Goal: Task Accomplishment & Management: Manage account settings

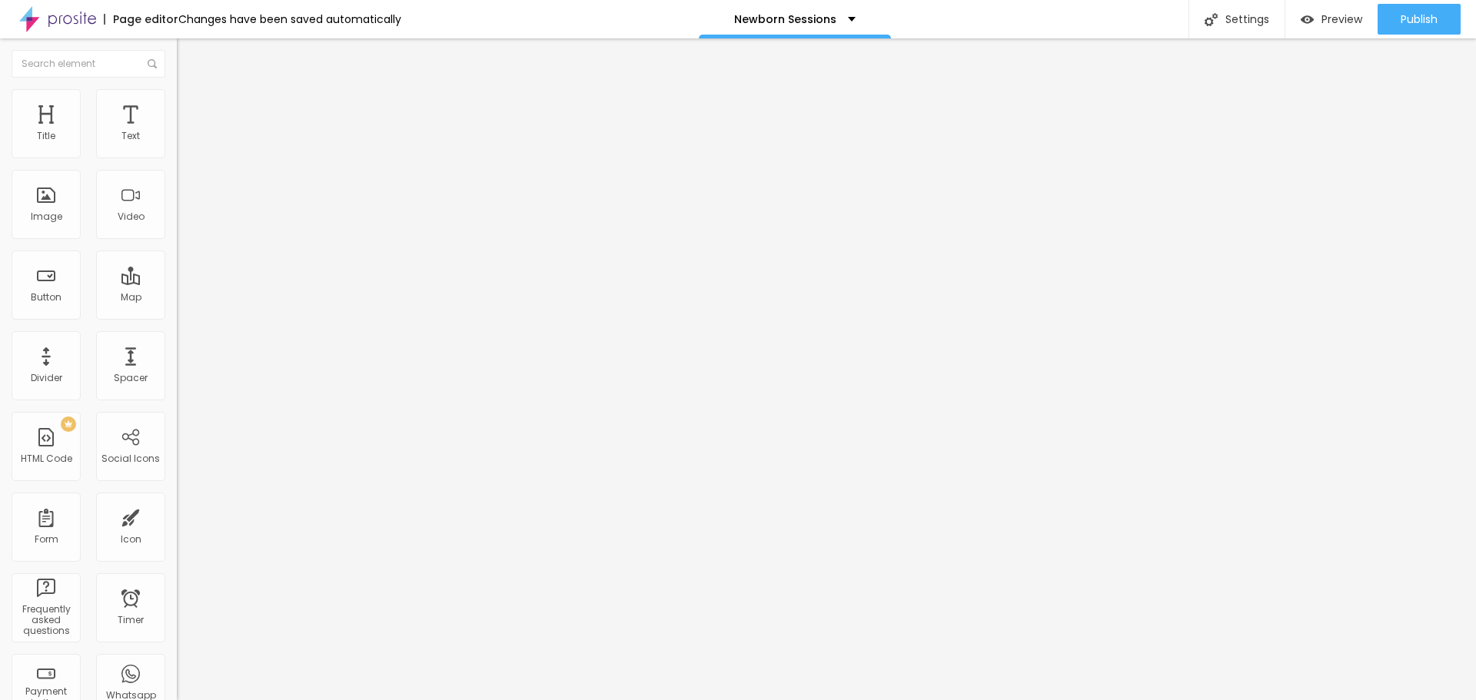
click at [191, 111] on span "Advanced" at bounding box center [216, 114] width 50 height 13
click at [177, 661] on div at bounding box center [265, 661] width 177 height 0
click at [177, 661] on li "Tablet" at bounding box center [265, 665] width 177 height 9
click at [177, 670] on div at bounding box center [265, 670] width 177 height 0
click at [177, 105] on img at bounding box center [184, 112] width 14 height 14
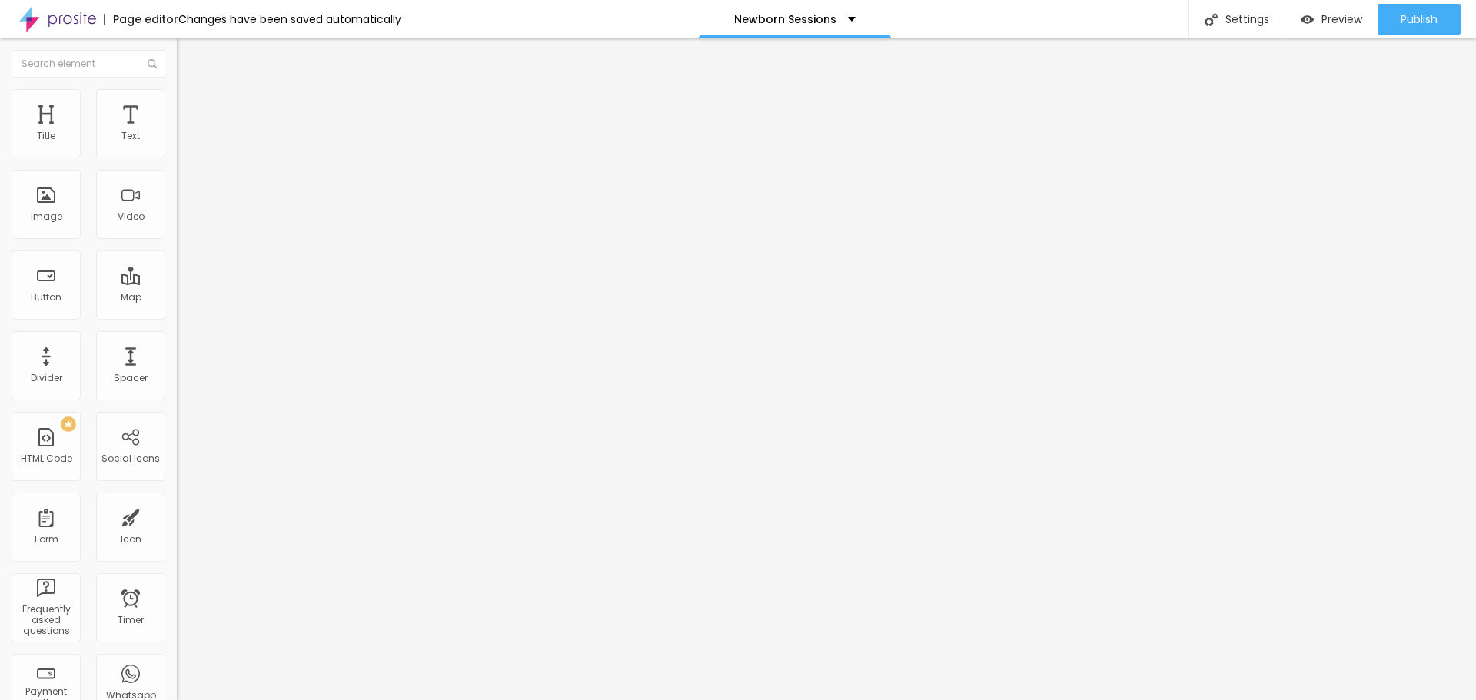
click at [177, 105] on li "Advanced" at bounding box center [265, 112] width 177 height 15
click at [177, 661] on div at bounding box center [265, 661] width 177 height 0
click at [177, 670] on div at bounding box center [265, 670] width 177 height 0
click at [191, 108] on span "Advanced" at bounding box center [216, 114] width 50 height 13
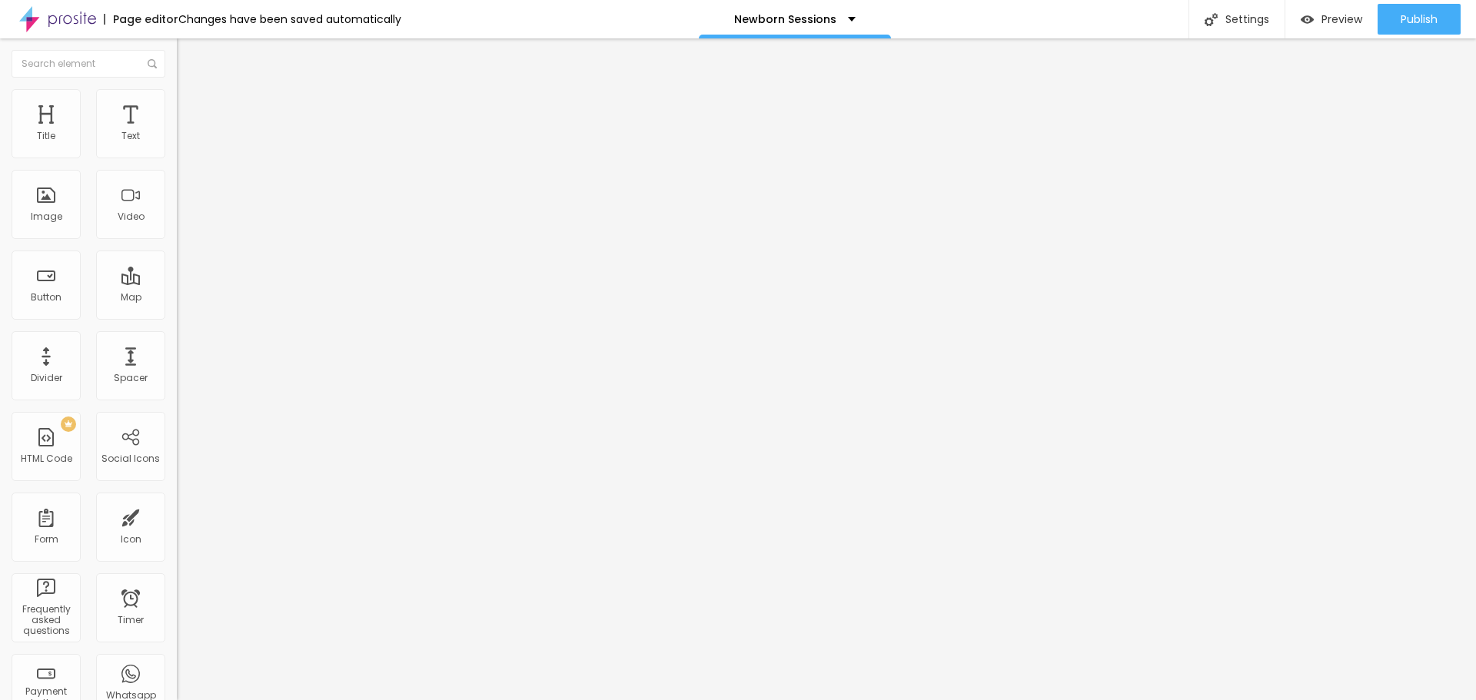
click at [177, 105] on li "Advanced" at bounding box center [265, 112] width 177 height 15
click at [177, 105] on img at bounding box center [184, 112] width 14 height 14
click at [177, 661] on div at bounding box center [265, 661] width 177 height 0
click at [177, 670] on div at bounding box center [265, 670] width 177 height 0
click at [177, 105] on li "Advanced" at bounding box center [265, 112] width 177 height 15
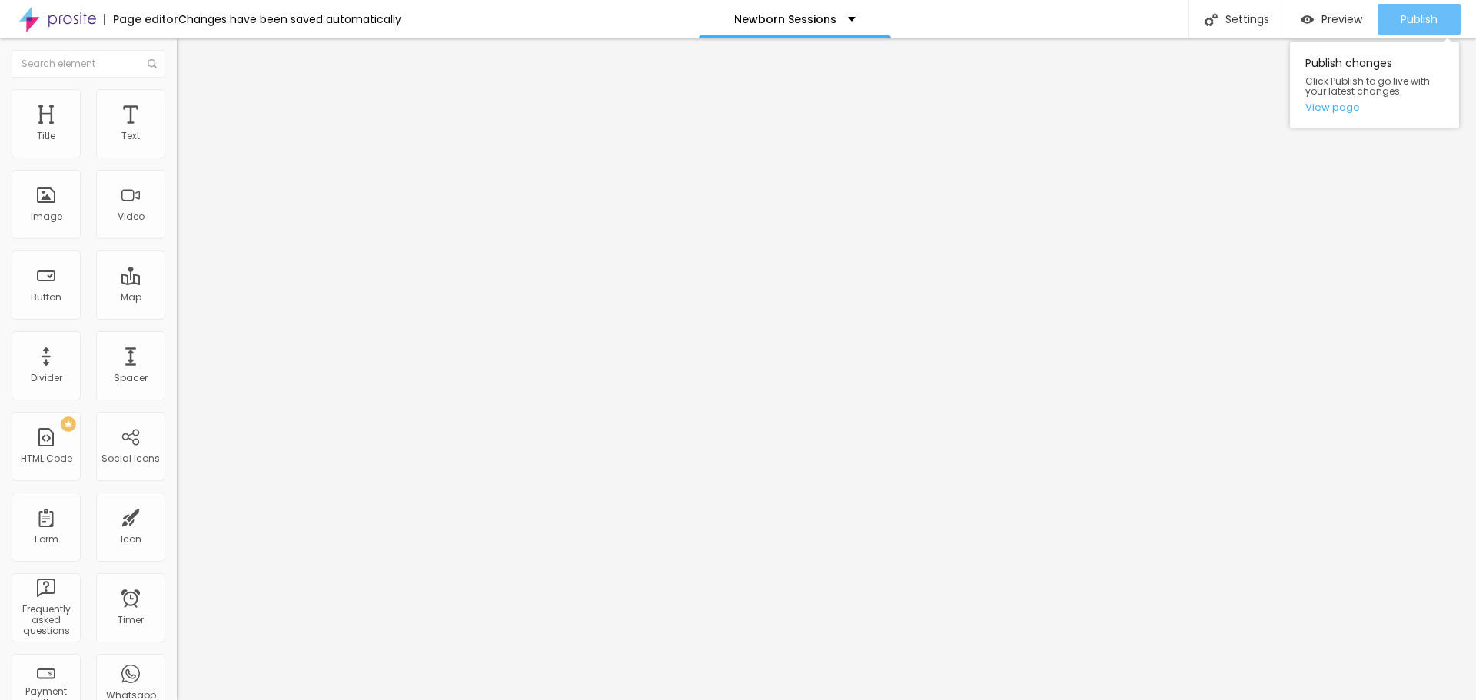
click at [1423, 8] on div "Publish" at bounding box center [1419, 19] width 37 height 31
click at [177, 105] on li "Advanced" at bounding box center [265, 112] width 177 height 15
click at [177, 661] on div at bounding box center [265, 661] width 177 height 0
click at [177, 670] on div at bounding box center [265, 670] width 177 height 0
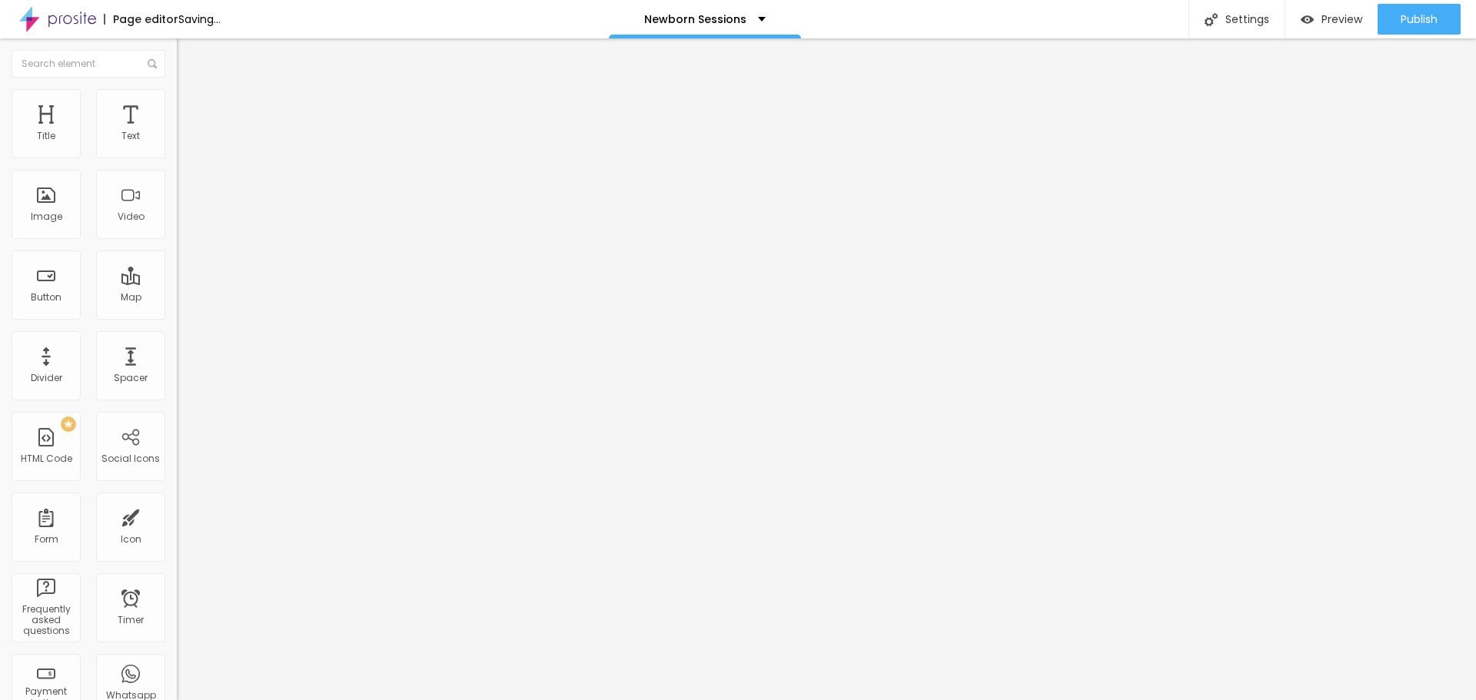
click at [177, 115] on li "Advanced" at bounding box center [265, 112] width 177 height 15
click at [177, 661] on div at bounding box center [265, 661] width 177 height 0
click at [177, 670] on div at bounding box center [265, 670] width 177 height 0
click at [177, 105] on li "Advanced" at bounding box center [265, 112] width 177 height 15
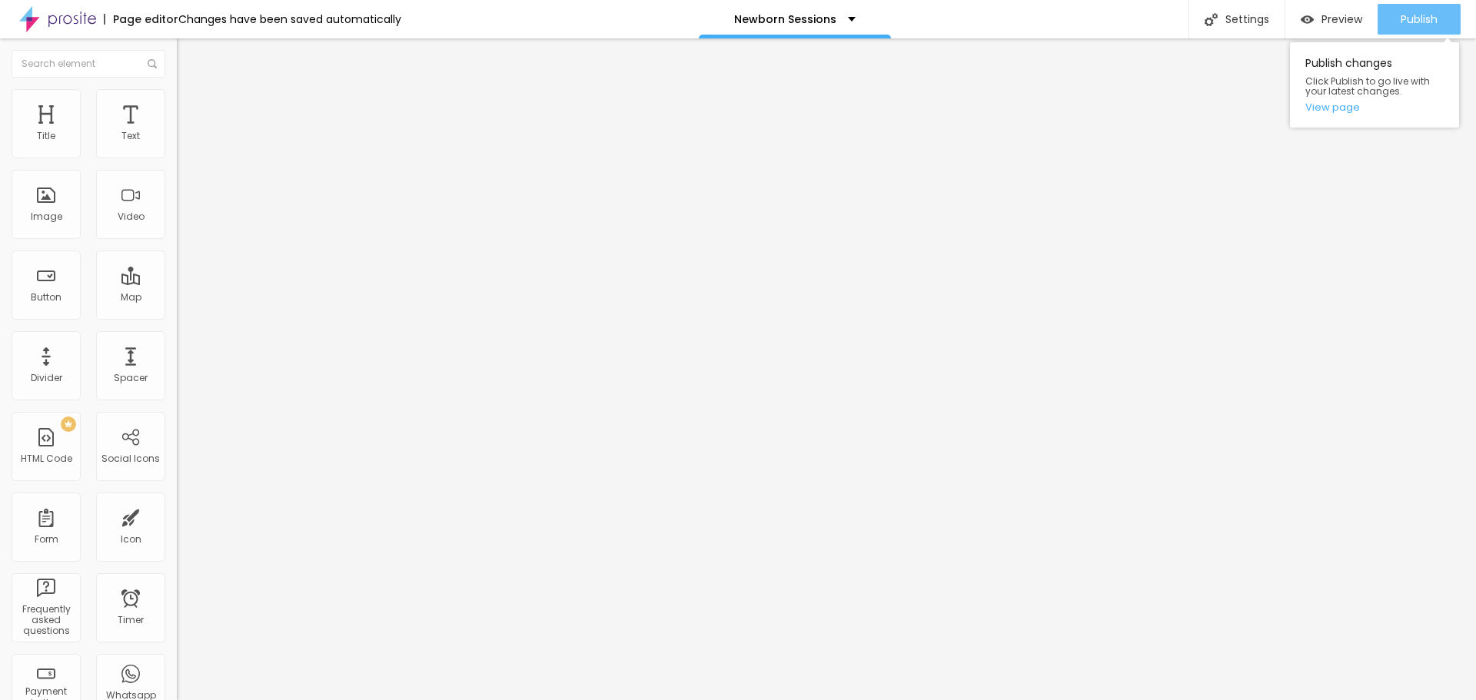
click at [1394, 5] on button "Publish" at bounding box center [1419, 19] width 83 height 31
click at [177, 105] on li "Advanced" at bounding box center [265, 112] width 177 height 15
click at [191, 108] on span "Advanced" at bounding box center [216, 114] width 50 height 13
click at [177, 661] on div at bounding box center [265, 661] width 177 height 0
click at [177, 661] on li "Tablet" at bounding box center [265, 665] width 177 height 9
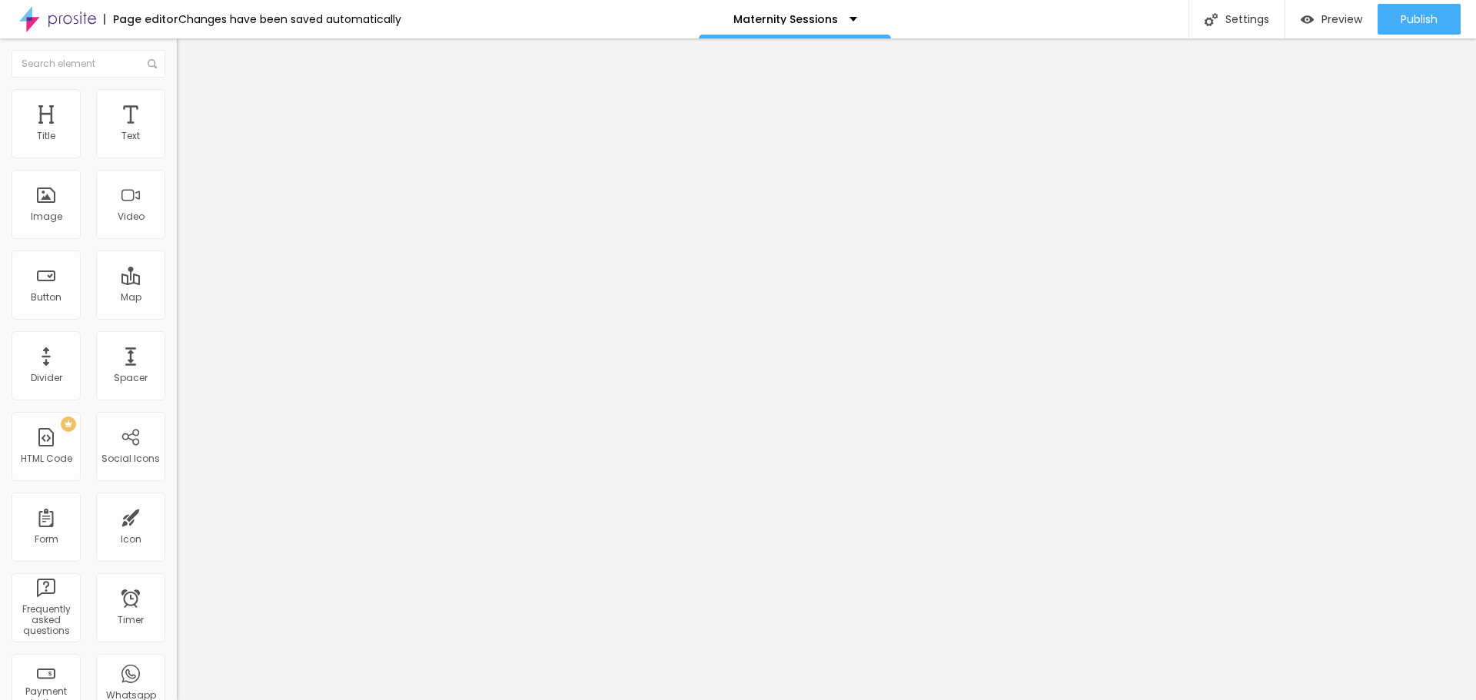
click at [177, 670] on div at bounding box center [265, 670] width 177 height 0
click at [191, 108] on span "Advanced" at bounding box center [216, 114] width 50 height 13
click at [177, 661] on div at bounding box center [265, 661] width 177 height 0
click at [177, 661] on li "Tablet" at bounding box center [265, 665] width 177 height 9
click at [177, 670] on div at bounding box center [265, 670] width 177 height 0
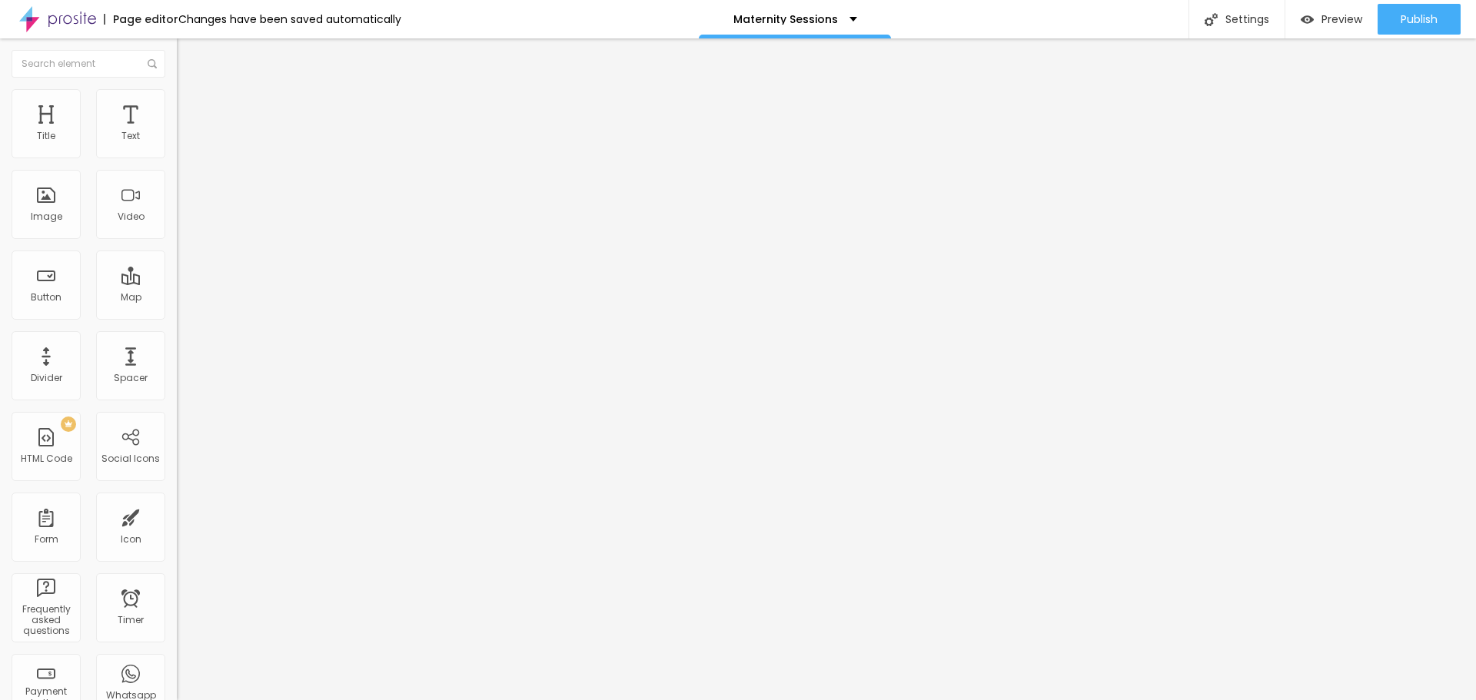
click at [177, 105] on li "Advanced" at bounding box center [265, 112] width 177 height 15
click at [1407, 13] on span "Publish" at bounding box center [1419, 19] width 37 height 12
click at [191, 108] on span "Advanced" at bounding box center [216, 114] width 50 height 13
click at [177, 661] on div at bounding box center [265, 661] width 177 height 0
click at [177, 670] on div at bounding box center [265, 670] width 177 height 0
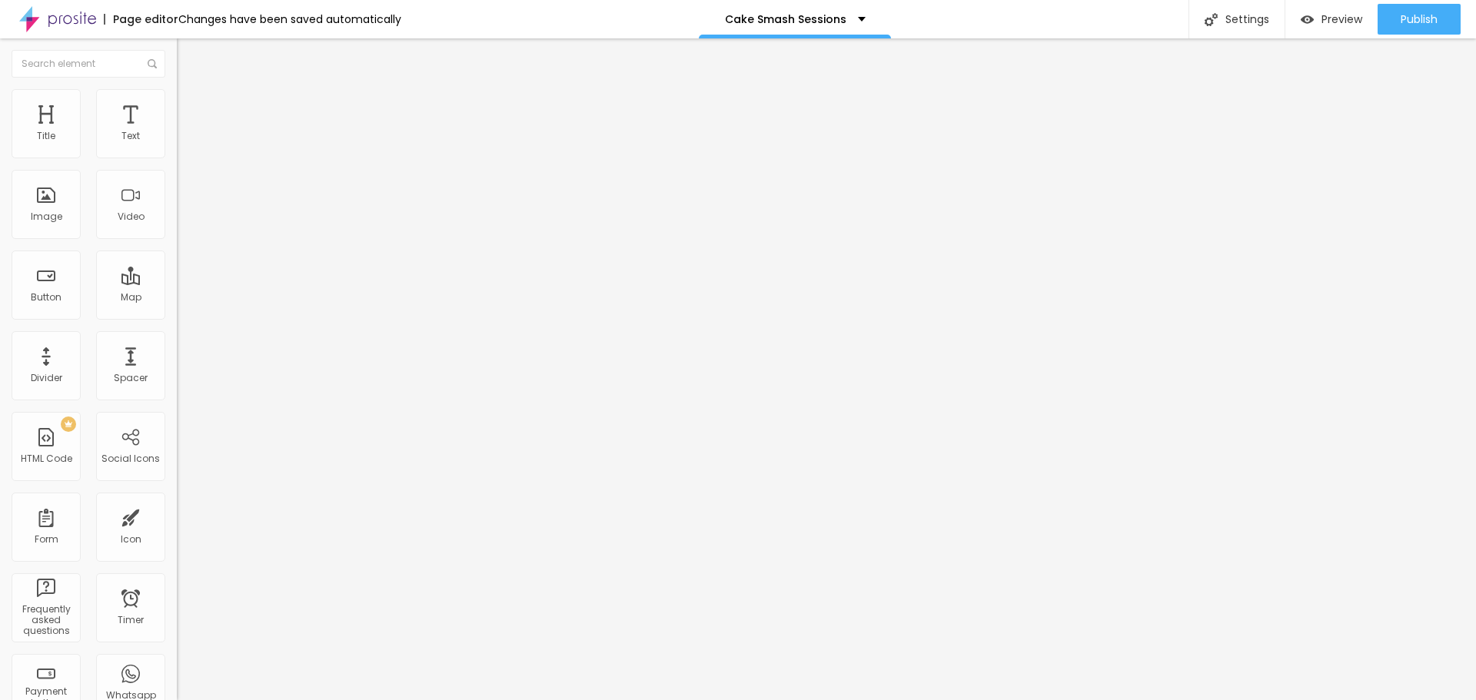
click at [177, 105] on li "Advanced" at bounding box center [265, 112] width 177 height 15
click at [177, 661] on div at bounding box center [265, 661] width 177 height 0
drag, startPoint x: 151, startPoint y: 360, endPoint x: 146, endPoint y: 368, distance: 9.0
click at [177, 661] on li "Tablet" at bounding box center [265, 665] width 177 height 9
click at [177, 670] on div at bounding box center [265, 670] width 177 height 0
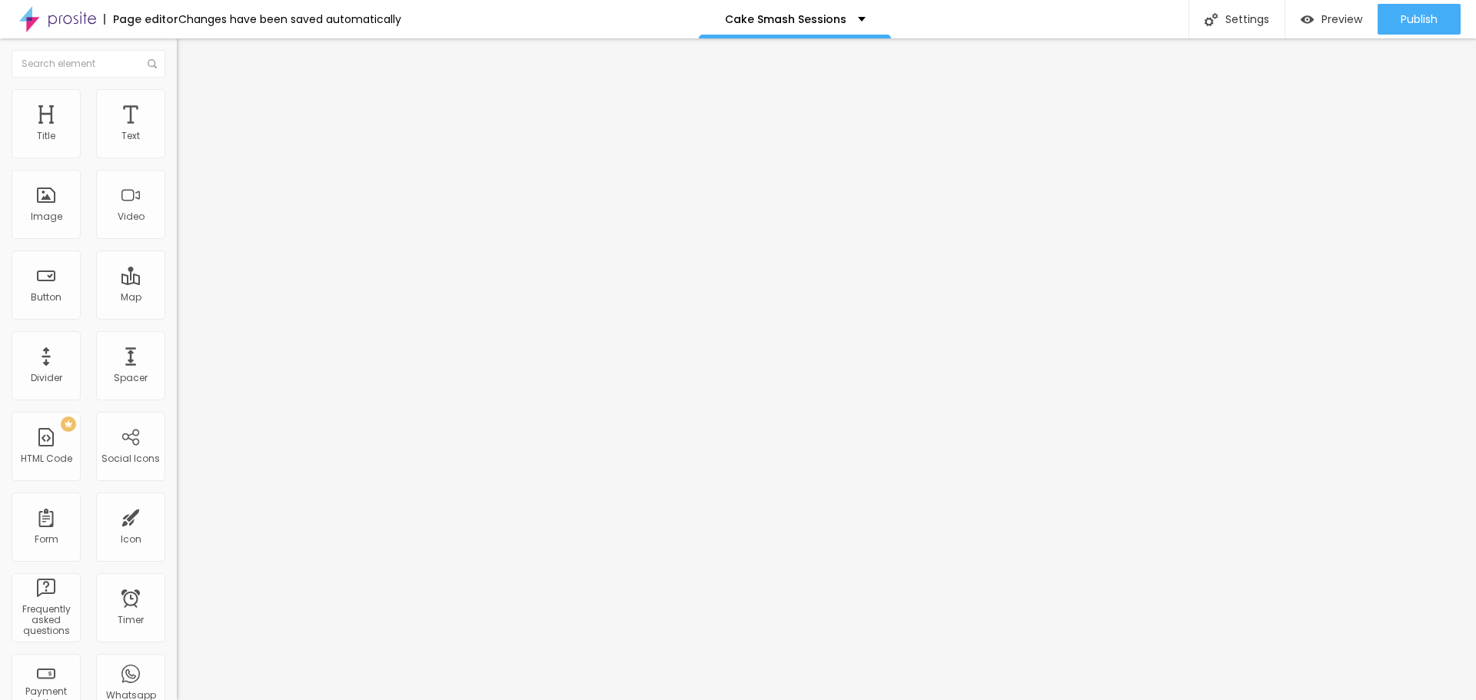
click at [177, 131] on div "Mode Boxed Boxed Full" at bounding box center [265, 141] width 177 height 42
click at [177, 105] on img at bounding box center [184, 112] width 14 height 14
click at [191, 108] on span "Advanced" at bounding box center [216, 114] width 50 height 13
click at [177, 105] on li "Advanced" at bounding box center [265, 112] width 177 height 15
click at [191, 108] on span "Advanced" at bounding box center [216, 114] width 50 height 13
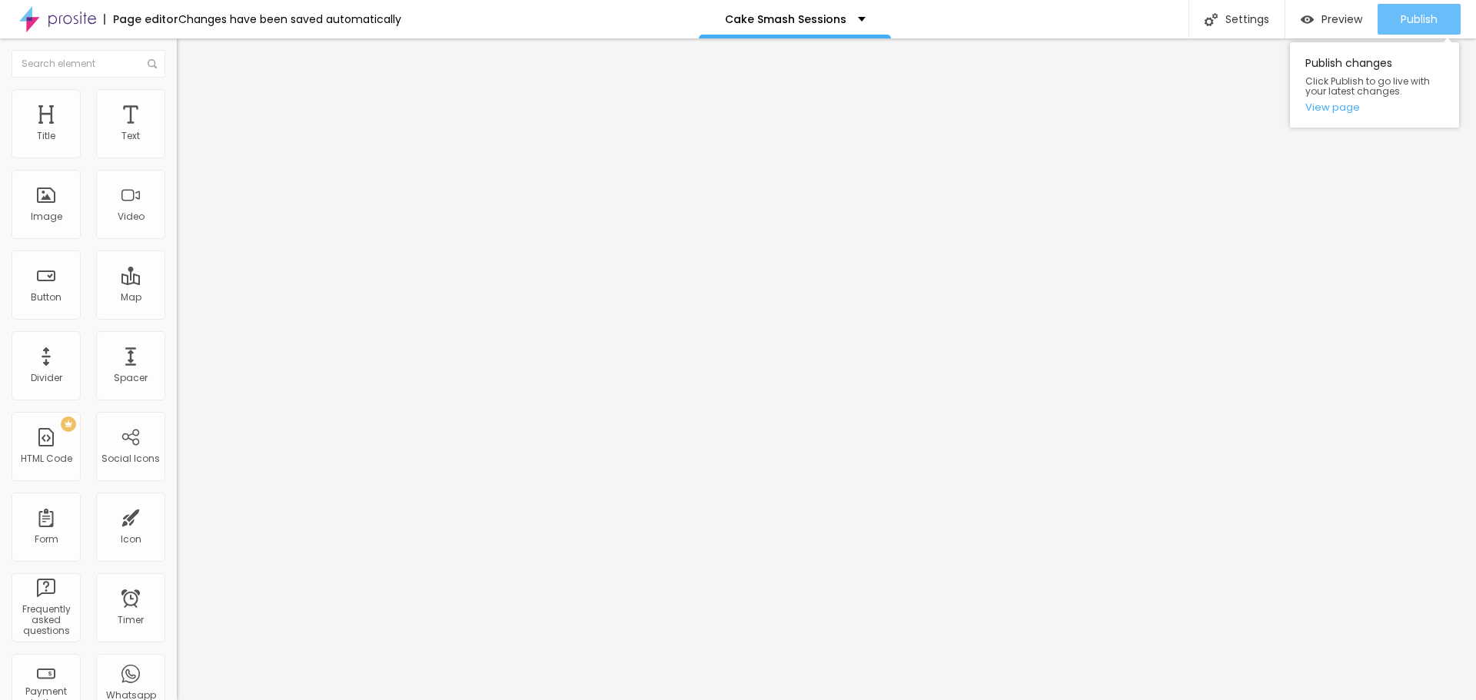
click at [1440, 13] on button "Publish" at bounding box center [1419, 19] width 83 height 31
click at [177, 120] on li "Advanced" at bounding box center [265, 112] width 177 height 15
click at [1335, 98] on div "Publish changes Click Publish to go live with your latest changes. View page" at bounding box center [1374, 84] width 169 height 85
click at [1333, 102] on link "View page" at bounding box center [1375, 107] width 138 height 10
click at [177, 281] on div "Aspect Ratio 1:1 Square Cinema 16:9 Default 4:3 Square 1:1 Original" at bounding box center [265, 251] width 177 height 61
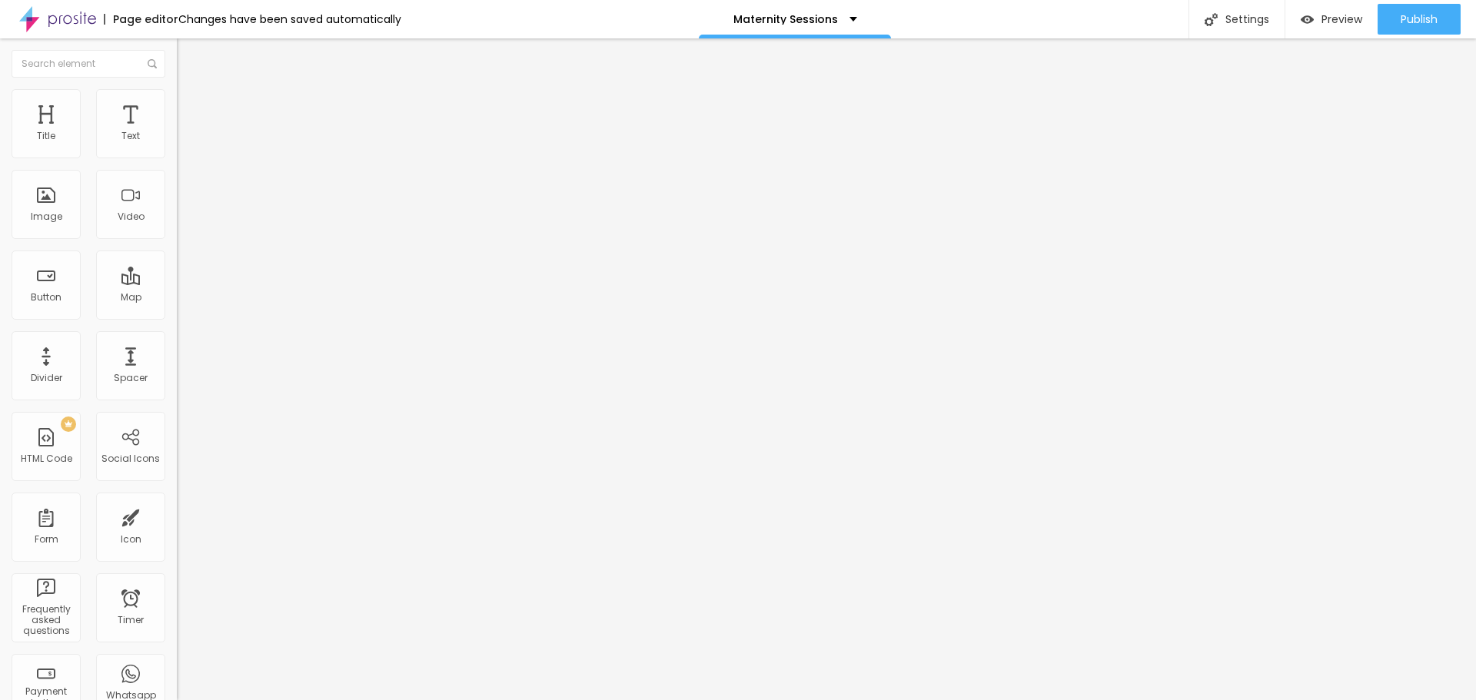
click at [177, 241] on span "1:1 Square" at bounding box center [199, 234] width 45 height 13
click at [177, 283] on span "Original" at bounding box center [195, 276] width 37 height 13
click at [177, 268] on span "Square" at bounding box center [194, 261] width 35 height 13
click at [177, 259] on span "Default" at bounding box center [193, 252] width 33 height 13
click at [190, 265] on span "Default" at bounding box center [206, 257] width 33 height 13
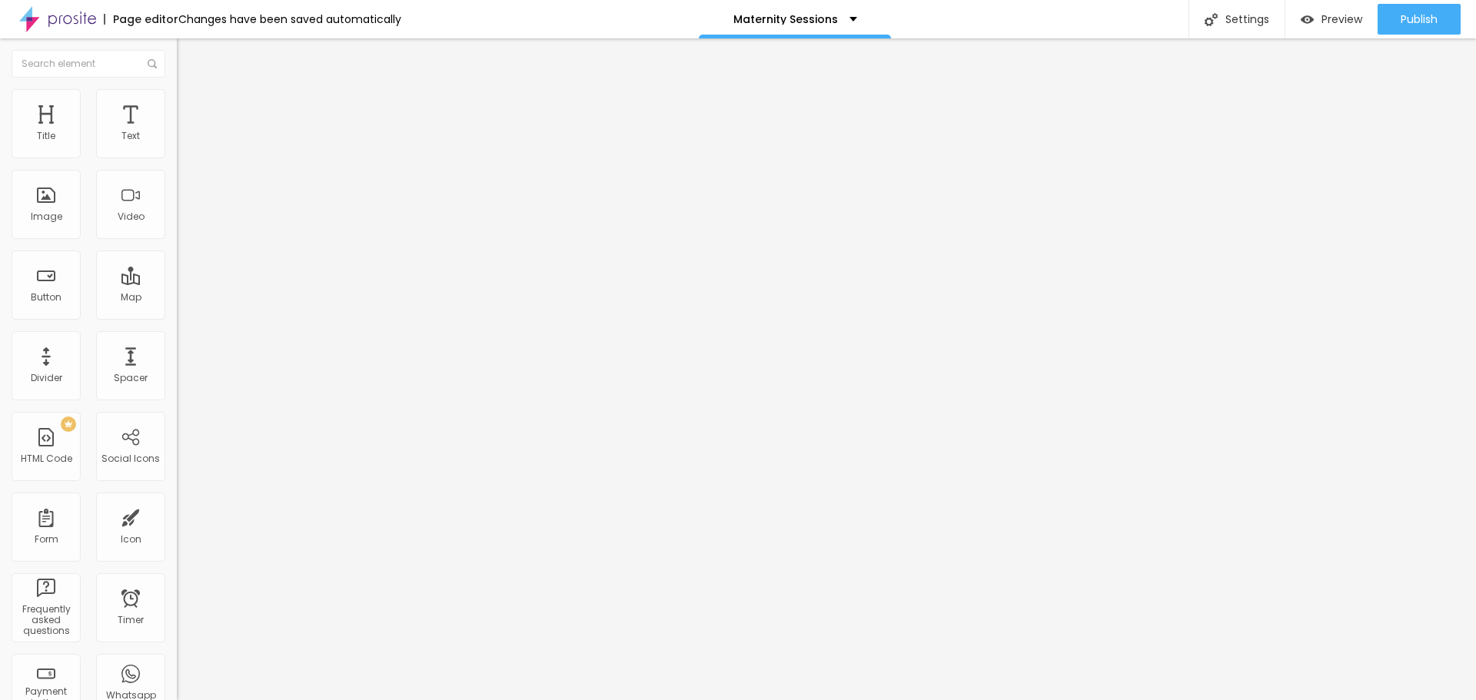
click at [177, 263] on div "Default 4:3" at bounding box center [265, 255] width 177 height 15
click at [177, 250] on span "Cinema" at bounding box center [196, 243] width 38 height 13
click at [177, 265] on span "Default" at bounding box center [193, 257] width 33 height 13
click at [177, 281] on div "Original" at bounding box center [265, 276] width 177 height 9
click at [177, 268] on span "Square" at bounding box center [194, 261] width 35 height 13
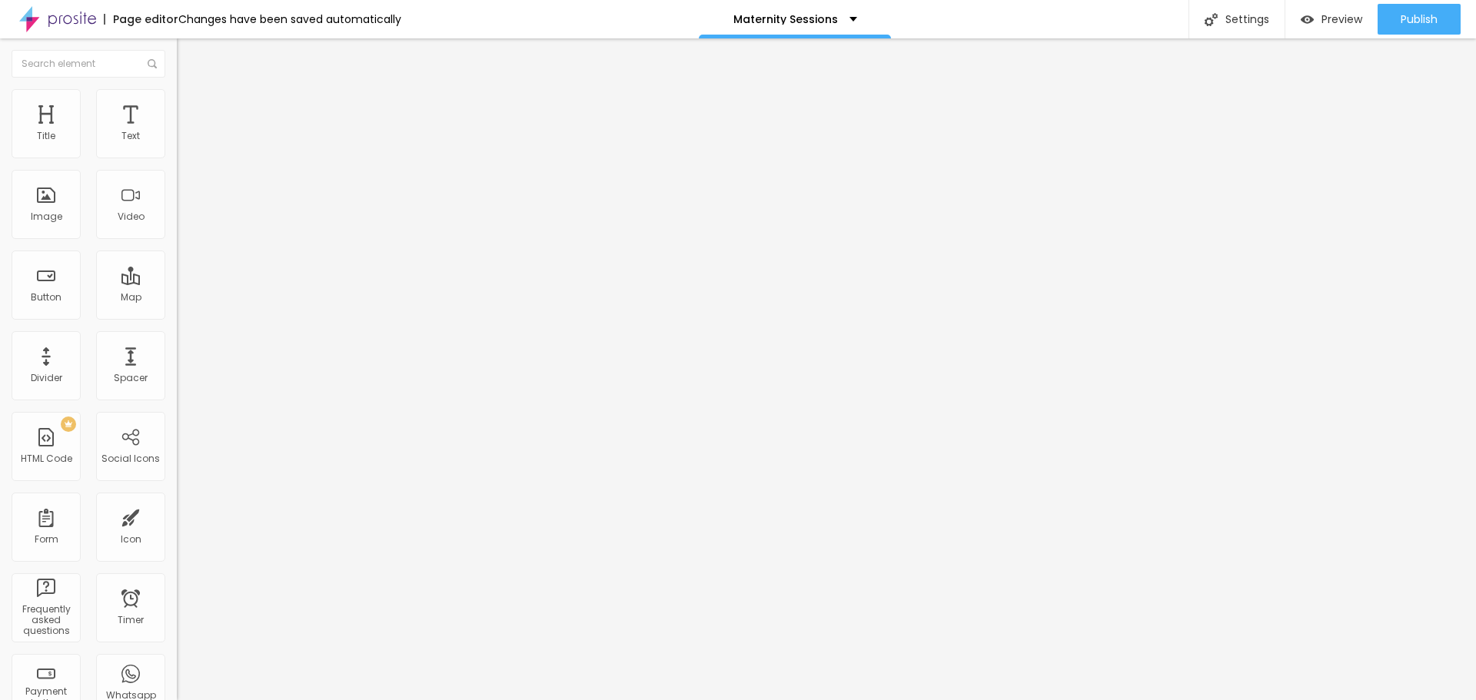
click at [177, 281] on div "Original" at bounding box center [265, 276] width 177 height 9
click at [177, 241] on span "1:1 Square" at bounding box center [199, 234] width 45 height 13
click at [177, 283] on span "Original" at bounding box center [195, 276] width 37 height 13
click at [177, 268] on span "Square" at bounding box center [194, 261] width 35 height 13
click at [1366, 105] on link "View page" at bounding box center [1375, 107] width 138 height 10
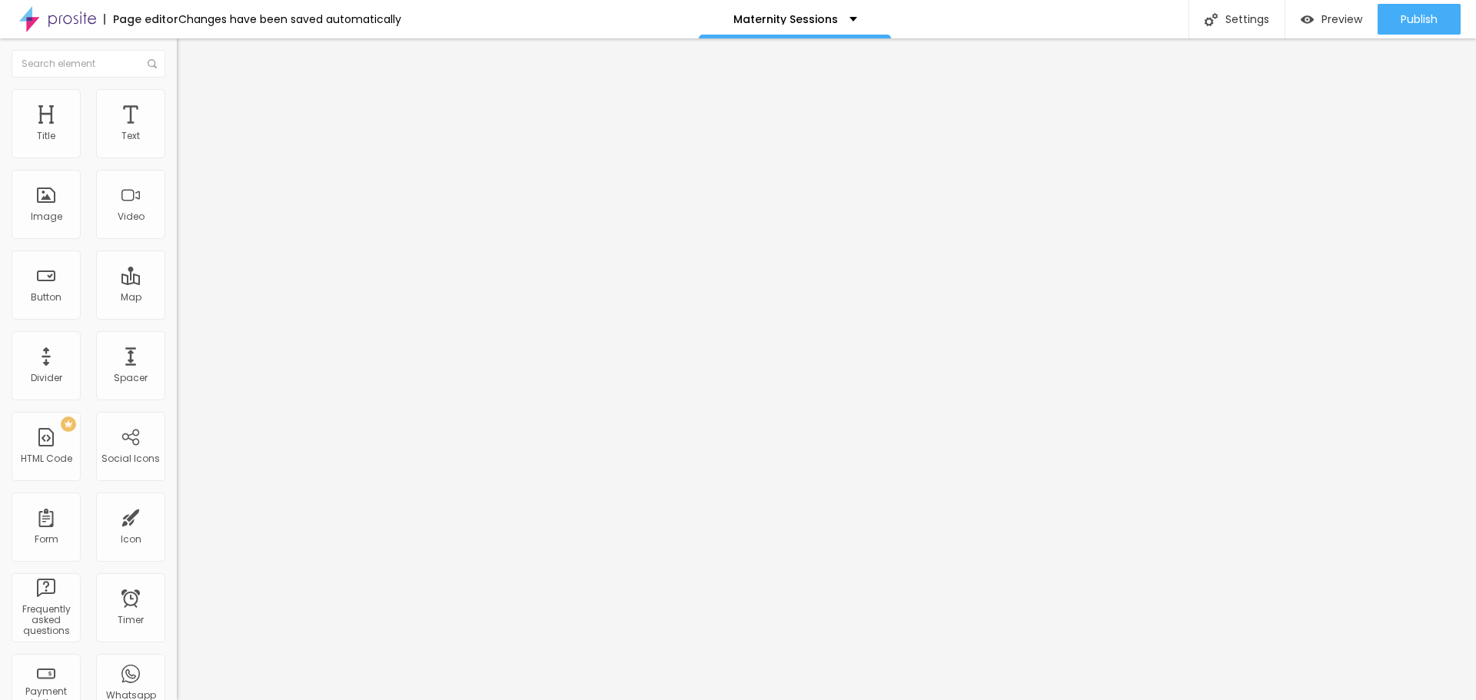
click at [177, 281] on div "Aspect Ratio Original Cinema 16:9 Default 4:3 Square 1:1 Original" at bounding box center [265, 251] width 177 height 61
click at [177, 241] on span "Original" at bounding box center [195, 234] width 37 height 13
click at [177, 259] on span "Default" at bounding box center [193, 252] width 33 height 13
click at [1382, 17] on button "Publish" at bounding box center [1419, 19] width 83 height 31
click at [177, 132] on span "Change image" at bounding box center [218, 125] width 82 height 13
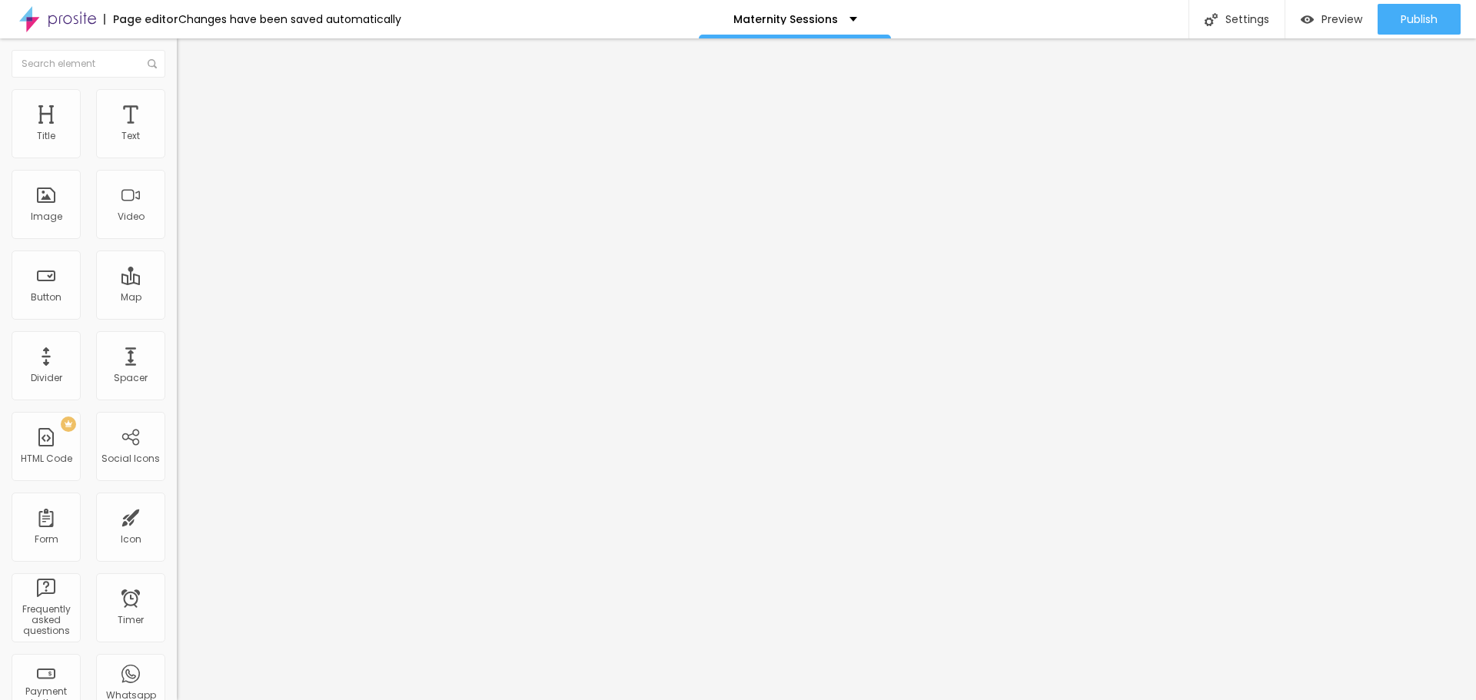
scroll to position [538, 0]
click at [177, 132] on span "Change image" at bounding box center [218, 125] width 82 height 13
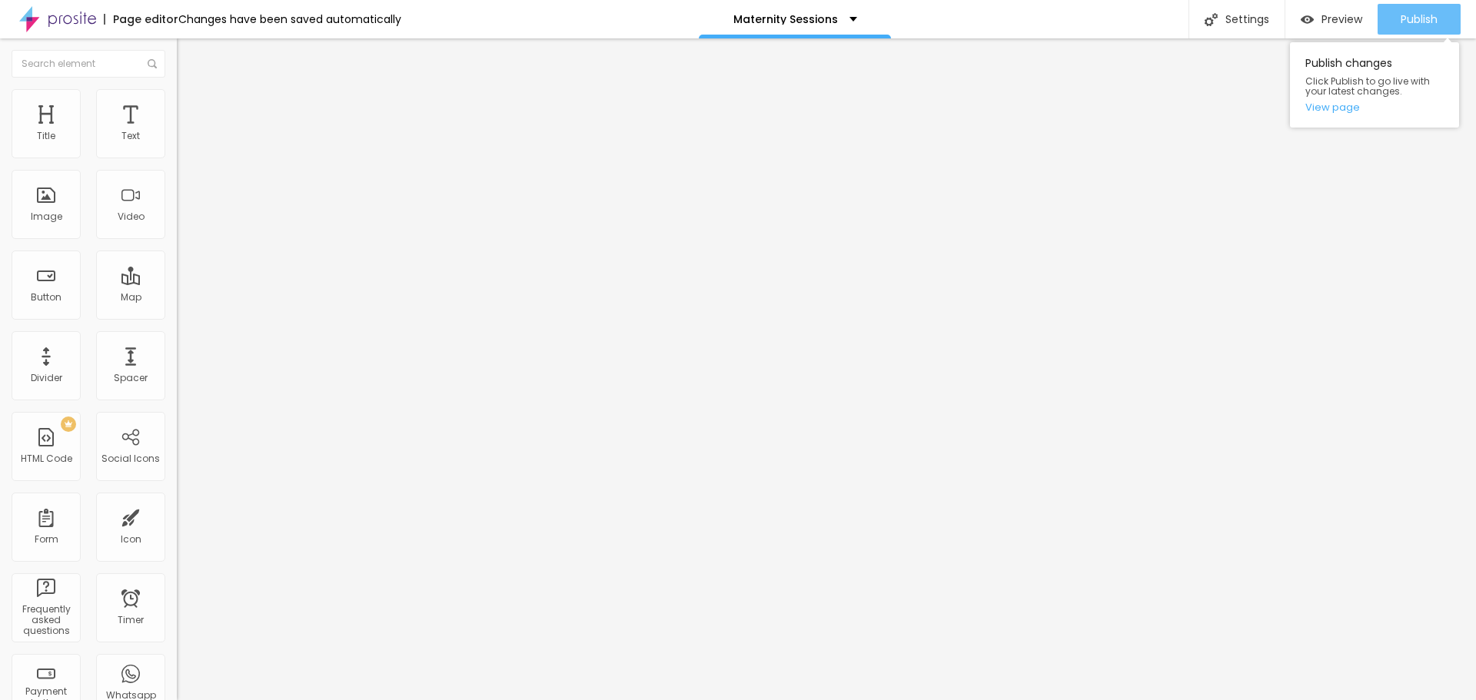
click at [1436, 19] on span "Publish" at bounding box center [1419, 19] width 37 height 12
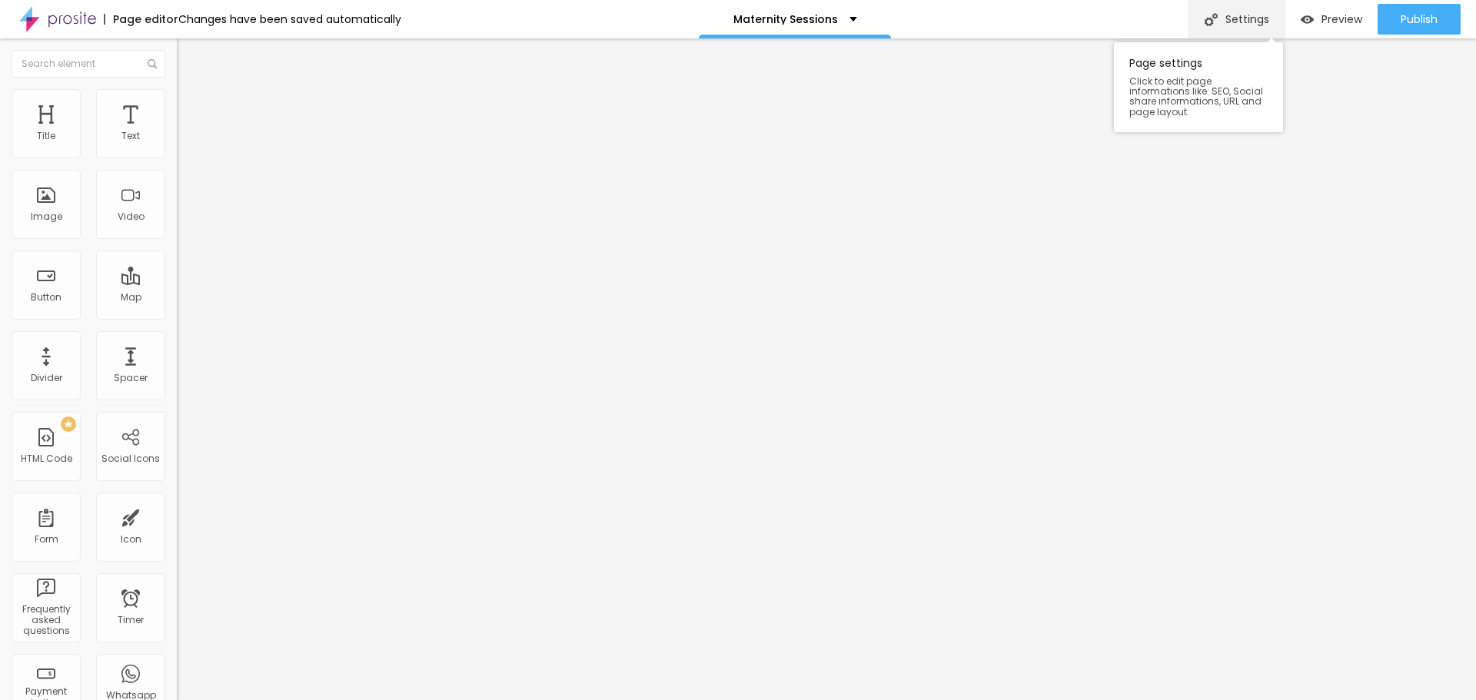
click at [1256, 10] on div "Settings" at bounding box center [1237, 19] width 96 height 38
